Goal: Task Accomplishment & Management: Use online tool/utility

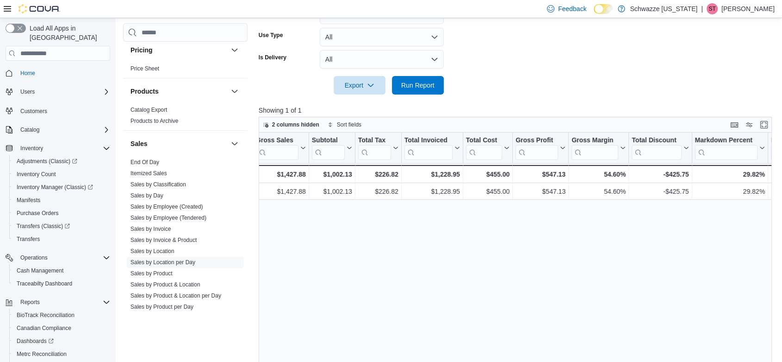
scroll to position [566, 0]
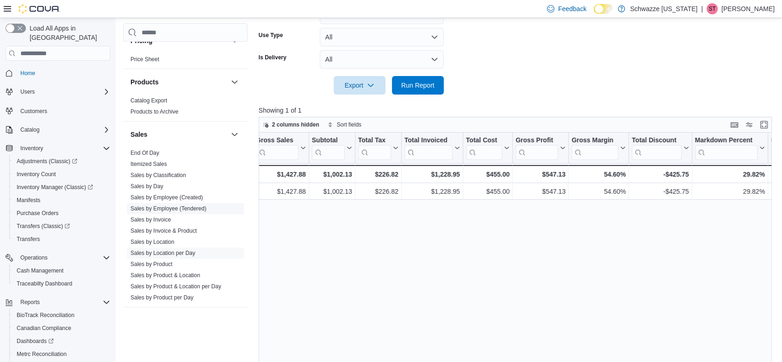
click at [175, 203] on span "Sales by Employee (Tendered)" at bounding box center [185, 208] width 117 height 11
click at [176, 208] on link "Sales by Employee (Tendered)" at bounding box center [169, 208] width 76 height 6
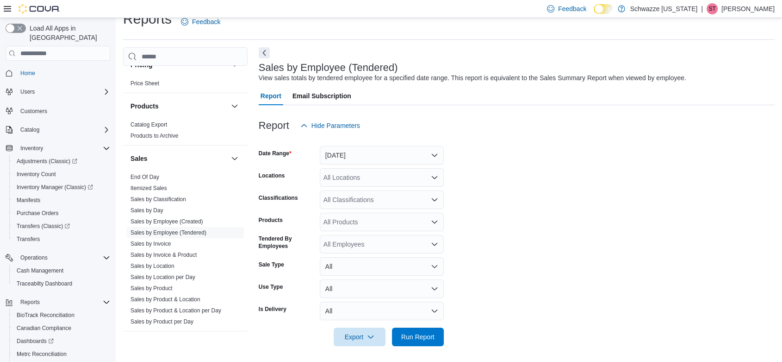
scroll to position [19, 0]
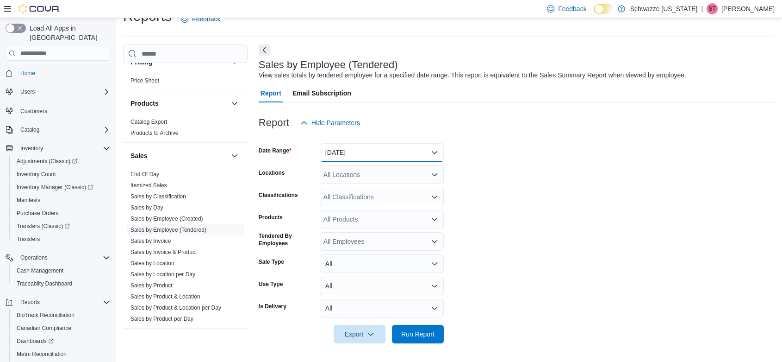
click at [333, 155] on button "[DATE]" at bounding box center [382, 152] width 124 height 19
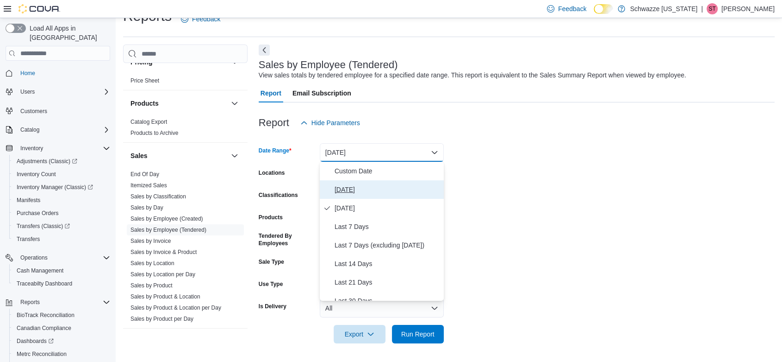
click at [345, 188] on span "[DATE]" at bounding box center [388, 189] width 106 height 11
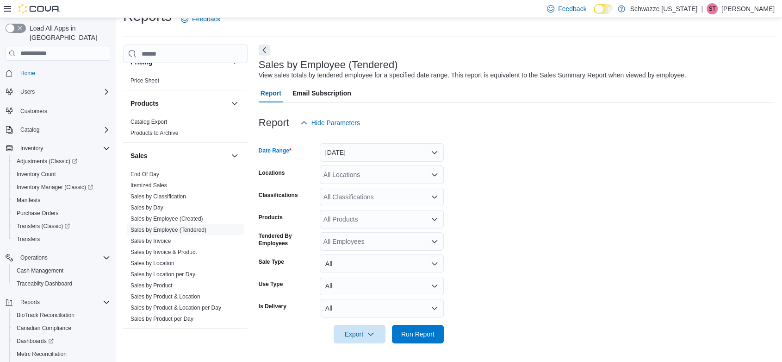
click at [364, 176] on div "All Locations" at bounding box center [382, 174] width 124 height 19
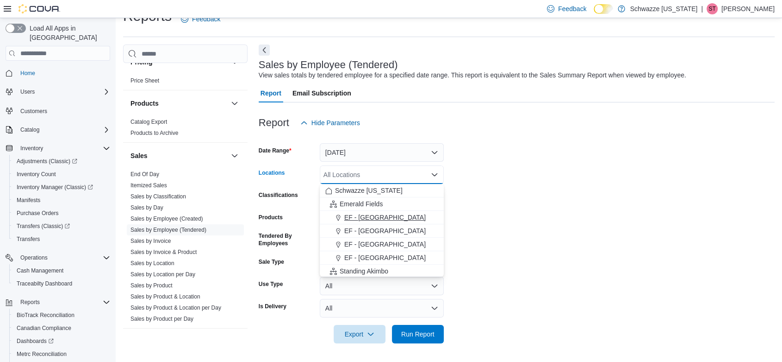
click at [388, 214] on div "EF - [GEOGRAPHIC_DATA]" at bounding box center [381, 217] width 113 height 9
click at [508, 195] on form "Date Range [DATE] Locations [GEOGRAPHIC_DATA] - [GEOGRAPHIC_DATA] Combo box. Se…" at bounding box center [517, 237] width 516 height 211
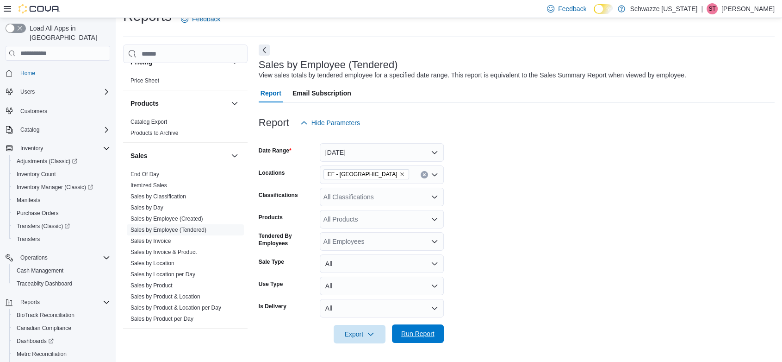
click at [434, 335] on span "Run Report" at bounding box center [418, 333] width 41 height 19
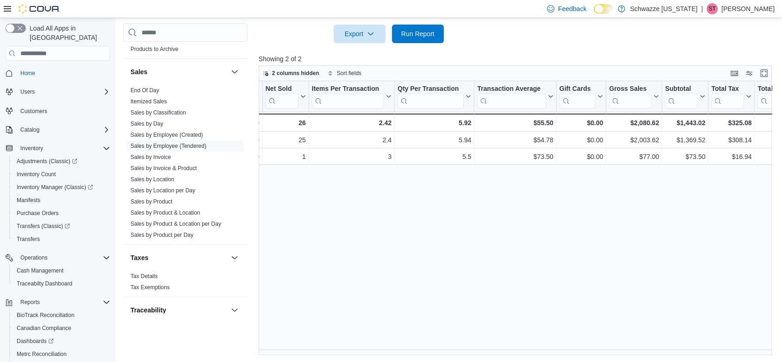
scroll to position [610, 0]
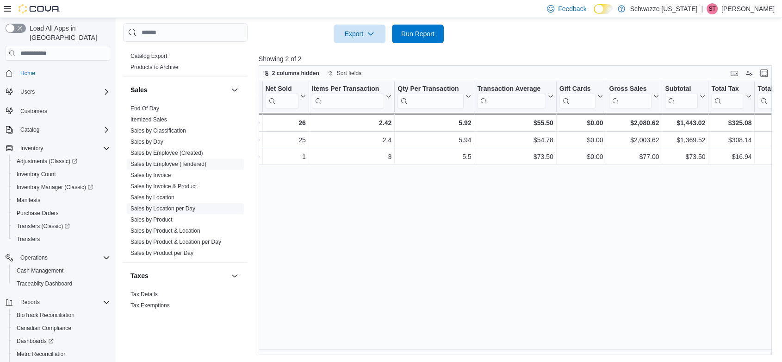
click at [181, 206] on link "Sales by Location per Day" at bounding box center [163, 208] width 65 height 6
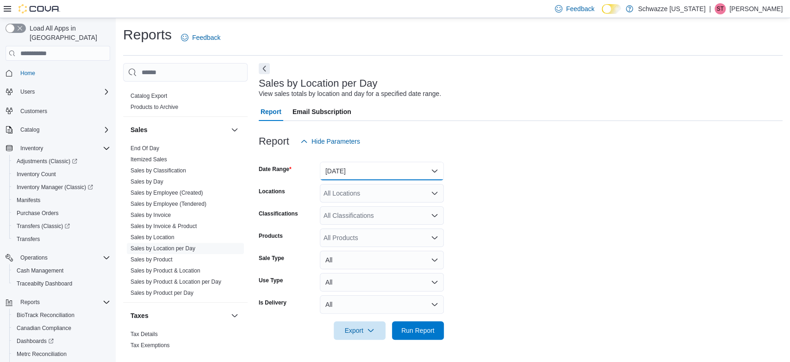
click at [345, 168] on button "[DATE]" at bounding box center [382, 171] width 124 height 19
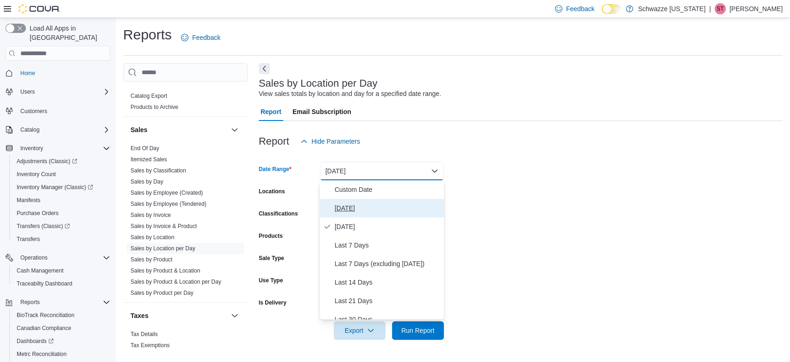
click at [361, 211] on span "[DATE]" at bounding box center [388, 207] width 106 height 11
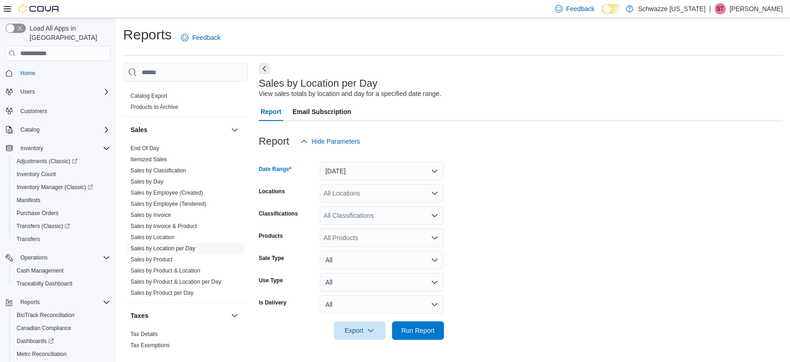
click at [370, 192] on div "All Locations" at bounding box center [382, 193] width 124 height 19
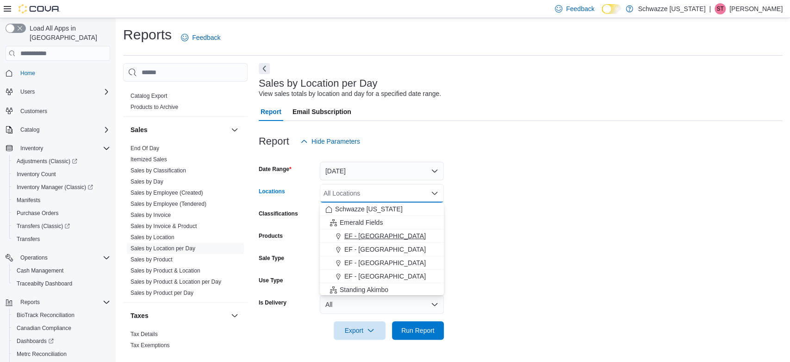
drag, startPoint x: 383, startPoint y: 236, endPoint x: 473, endPoint y: 195, distance: 98.6
click at [384, 234] on span "EF - [GEOGRAPHIC_DATA]" at bounding box center [384, 235] width 81 height 9
click at [582, 178] on form "Date Range [DATE] Locations [GEOGRAPHIC_DATA] - [GEOGRAPHIC_DATA] Combo box. Se…" at bounding box center [521, 244] width 524 height 189
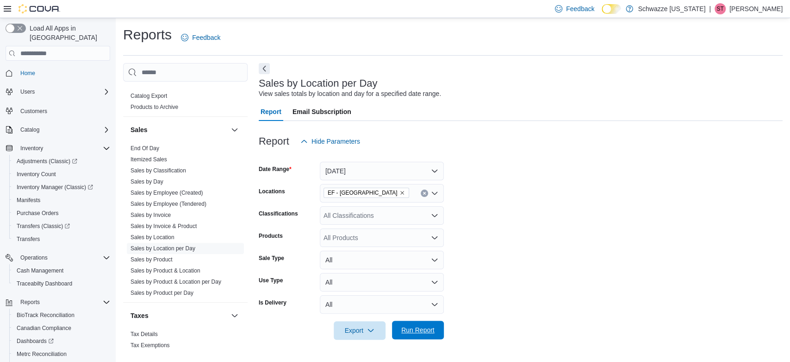
click at [413, 326] on span "Run Report" at bounding box center [417, 329] width 33 height 9
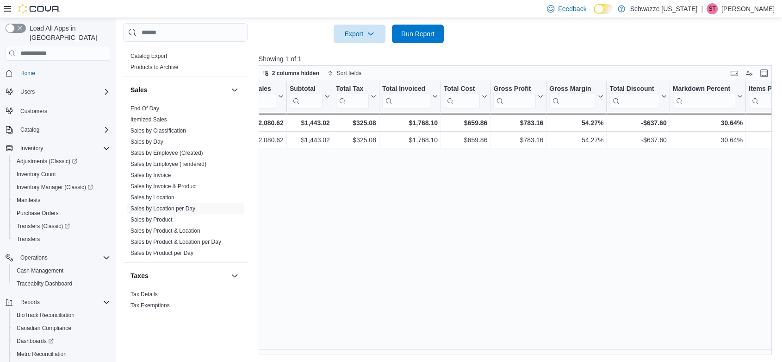
scroll to position [0, 372]
